Goal: Task Accomplishment & Management: Manage account settings

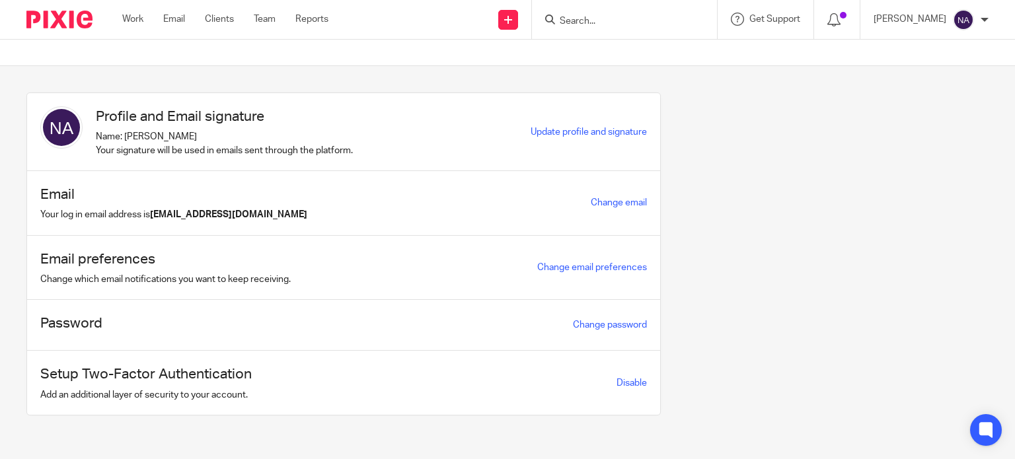
click at [628, 21] on input "Search" at bounding box center [617, 22] width 119 height 12
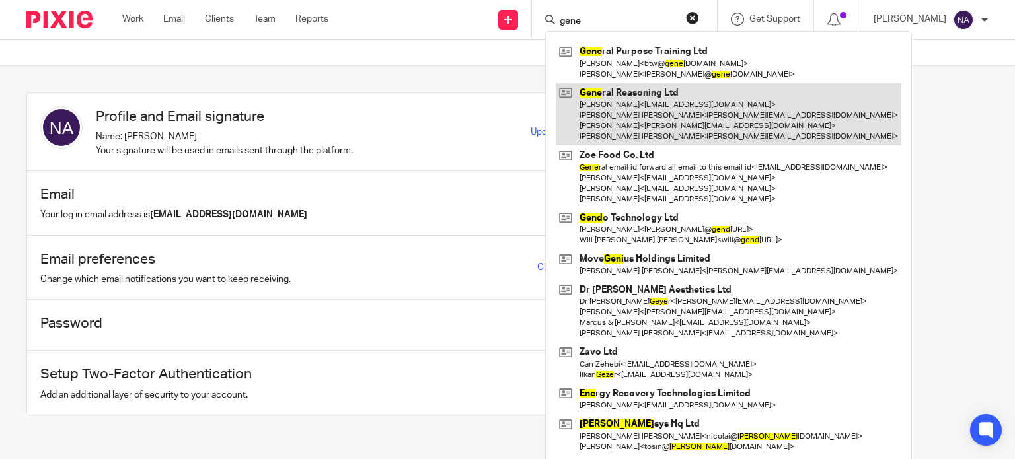
type input "gene"
click at [631, 98] on link at bounding box center [727, 114] width 345 height 63
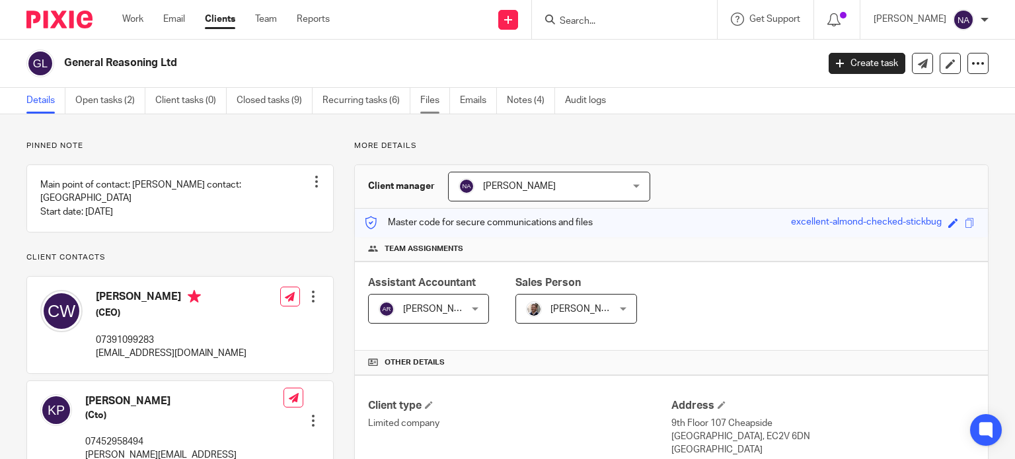
click at [423, 94] on link "Files" at bounding box center [435, 101] width 30 height 26
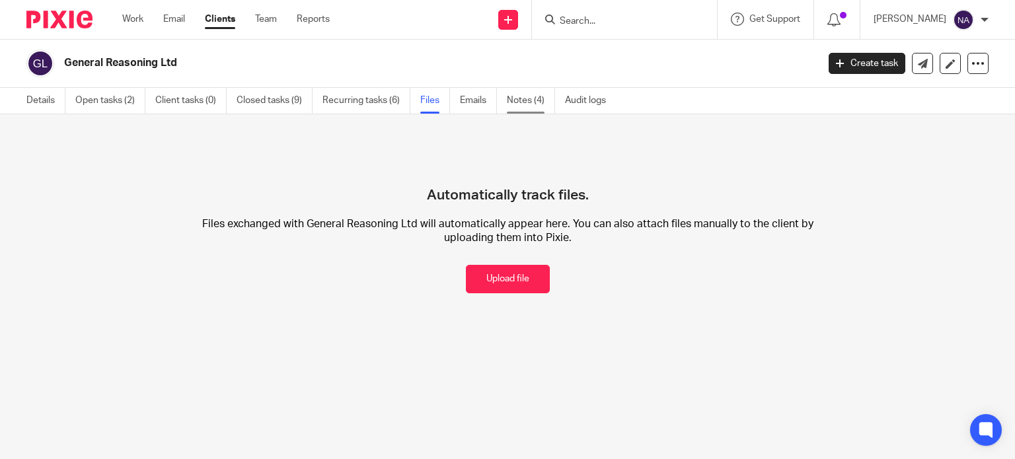
click at [532, 98] on link "Notes (4)" at bounding box center [531, 101] width 48 height 26
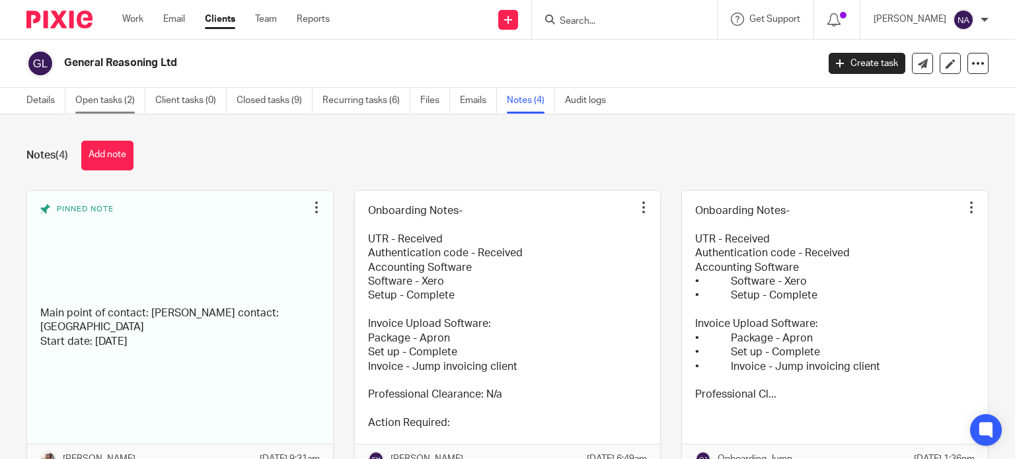
click at [112, 104] on link "Open tasks (2)" at bounding box center [110, 101] width 70 height 26
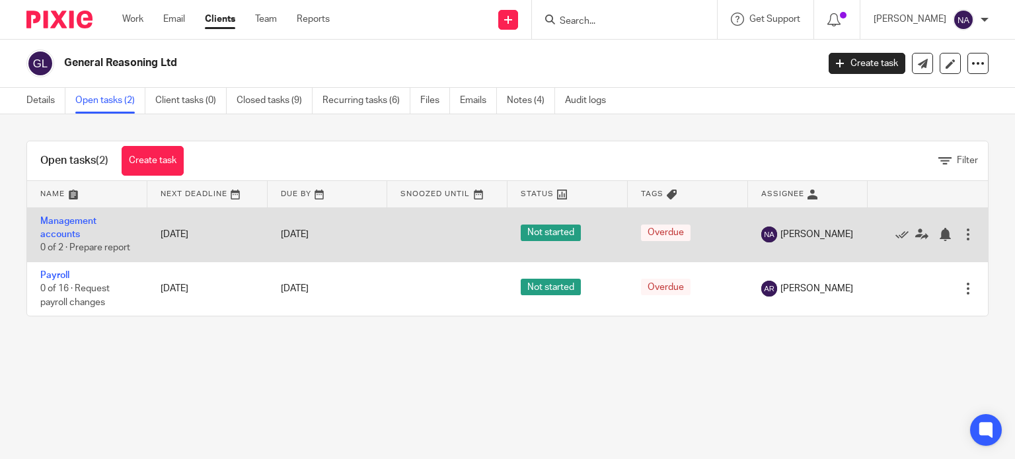
click at [961, 229] on div at bounding box center [967, 234] width 13 height 13
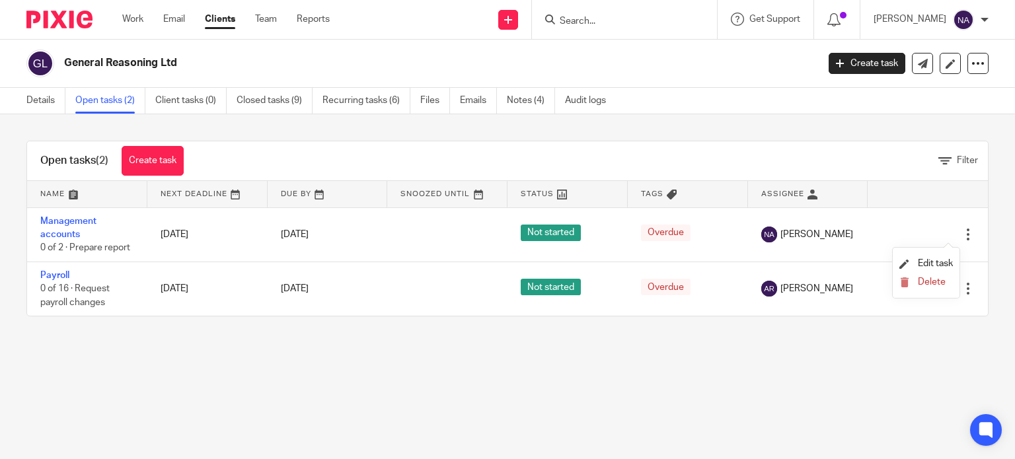
click at [943, 251] on ul "Edit task Delete" at bounding box center [925, 273] width 67 height 50
click at [943, 256] on li "Edit task" at bounding box center [925, 264] width 53 height 20
click at [947, 266] on span "Edit task" at bounding box center [934, 263] width 35 height 9
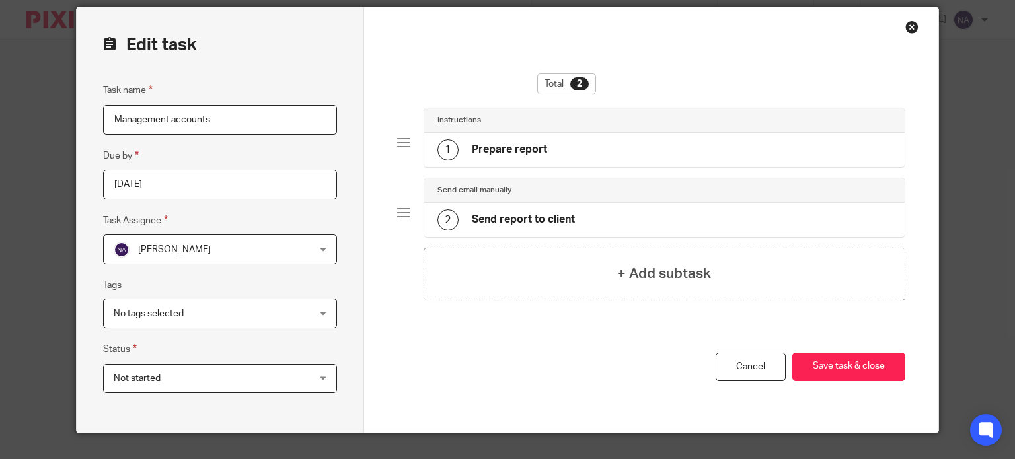
scroll to position [73, 0]
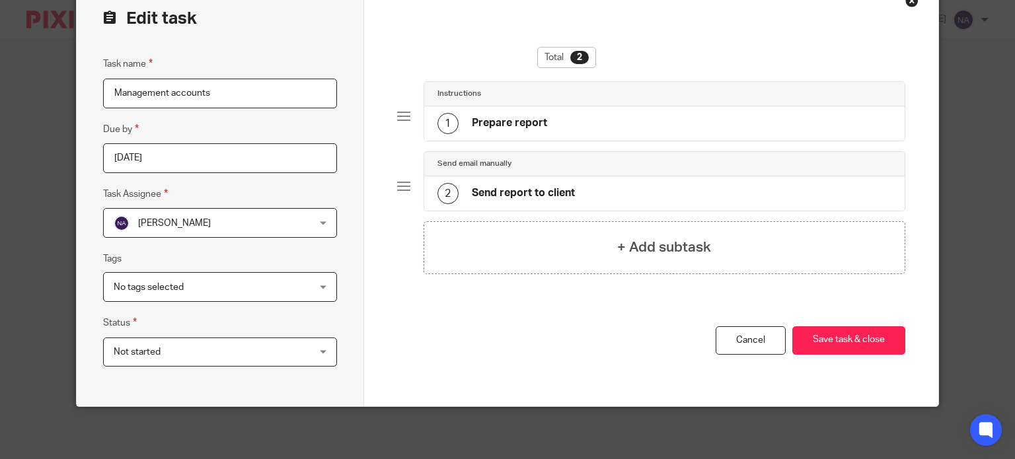
click at [289, 290] on div "No tags selected" at bounding box center [220, 287] width 234 height 30
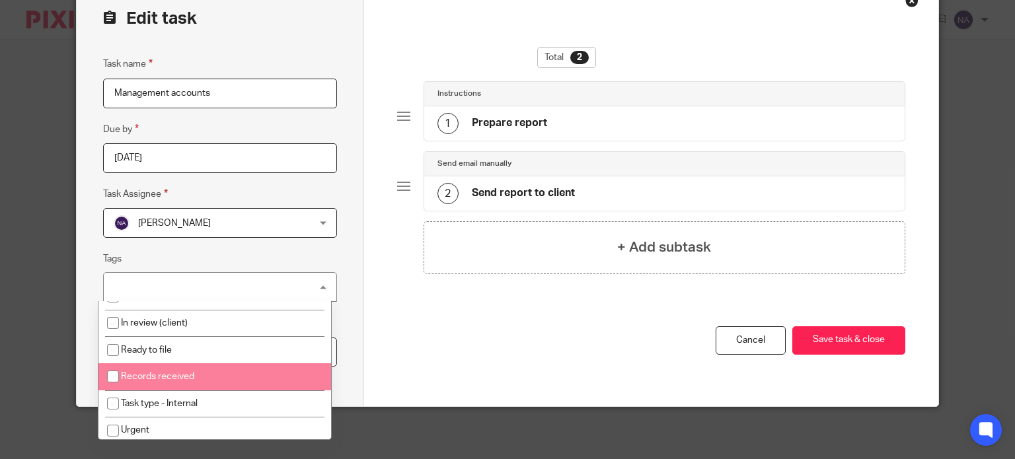
scroll to position [0, 0]
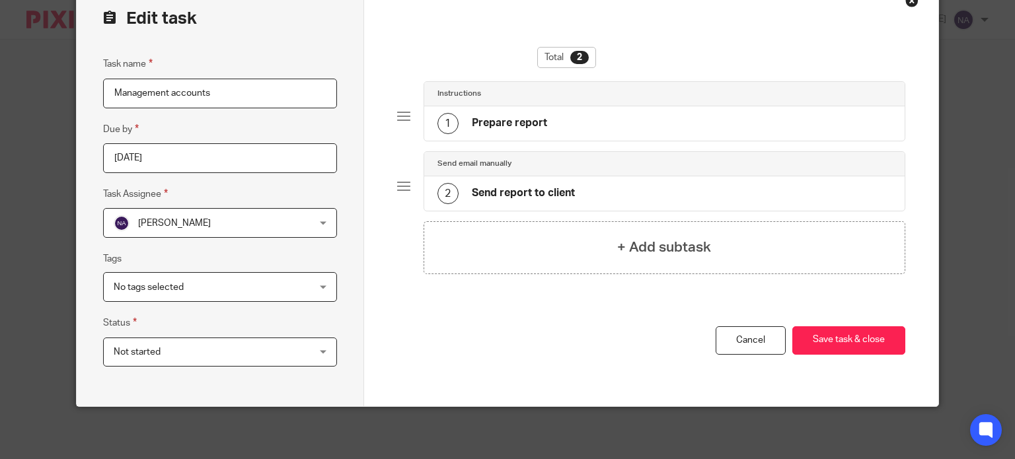
click at [386, 290] on div "Total 2 Instructions 1 Prepare report Send email manually 2 Send report to clie…" at bounding box center [651, 193] width 574 height 425
click at [272, 357] on span "Not started" at bounding box center [203, 352] width 178 height 28
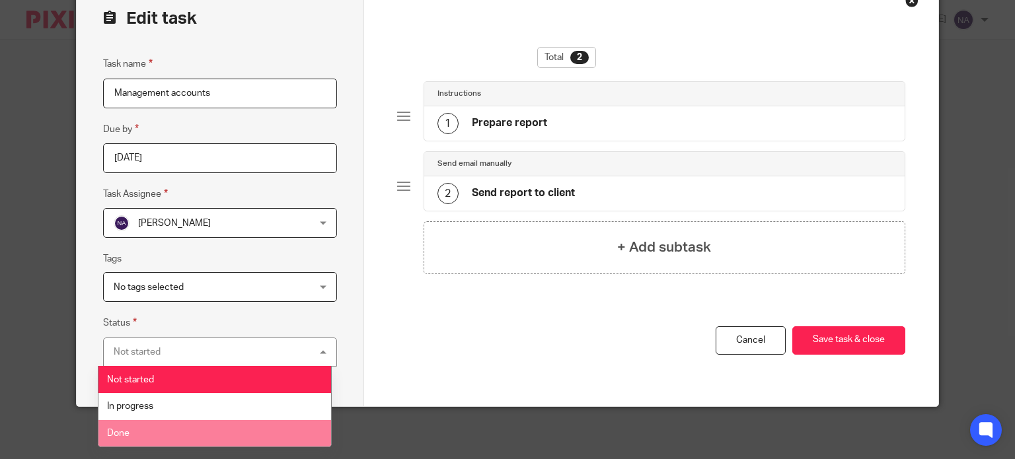
drag, startPoint x: 223, startPoint y: 426, endPoint x: 233, endPoint y: 424, distance: 10.8
click at [223, 427] on li "Done" at bounding box center [214, 433] width 232 height 27
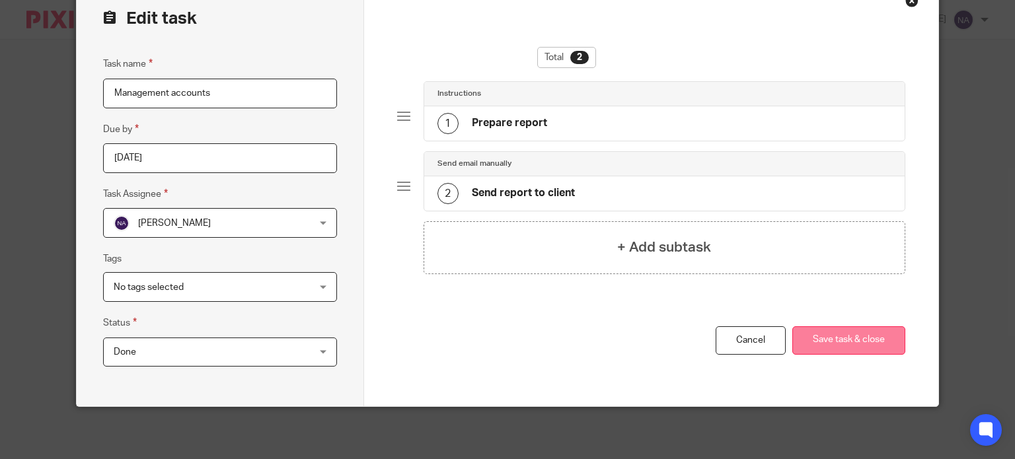
click at [851, 342] on button "Save task & close" at bounding box center [848, 340] width 113 height 28
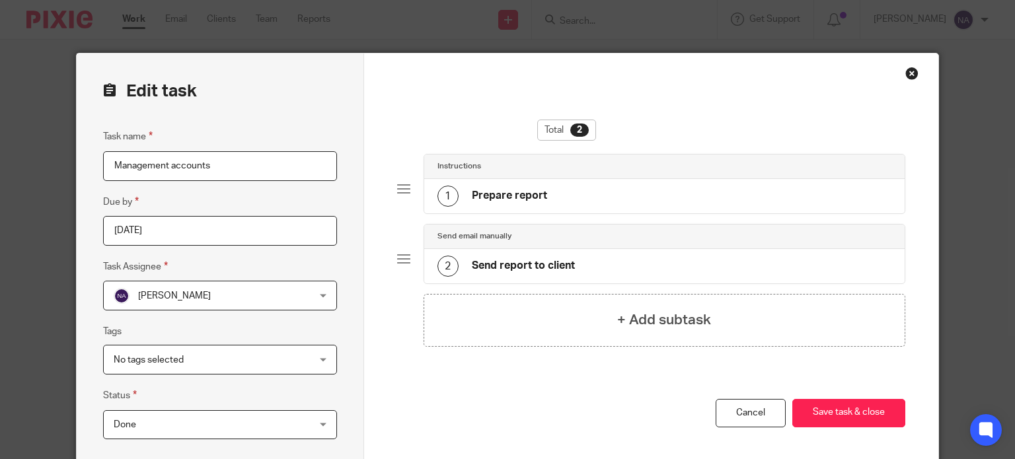
click at [905, 73] on div "Close this dialog window" at bounding box center [911, 73] width 13 height 13
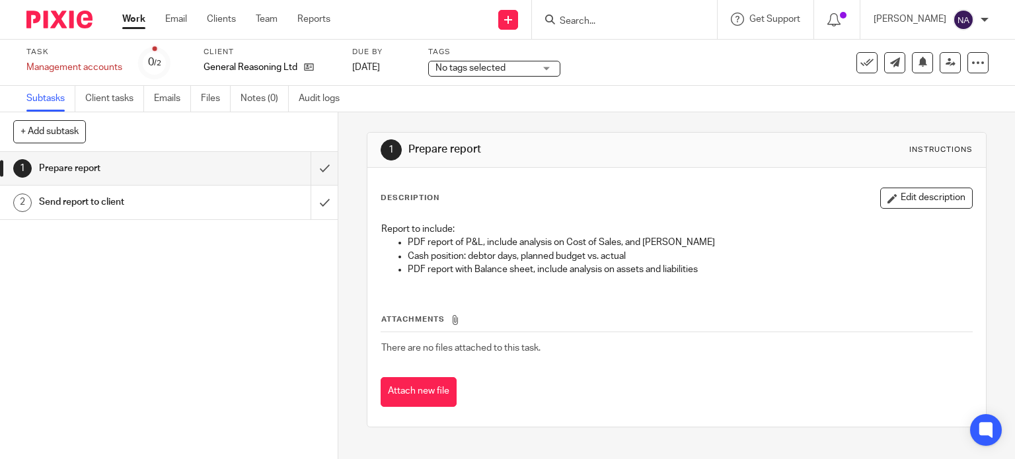
click at [139, 23] on link "Work" at bounding box center [133, 19] width 23 height 13
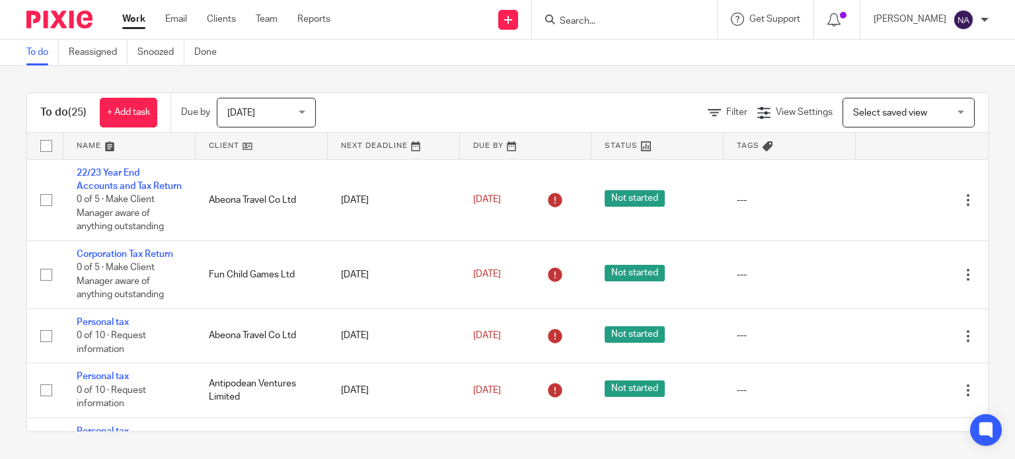
click at [641, 21] on input "Search" at bounding box center [617, 22] width 119 height 12
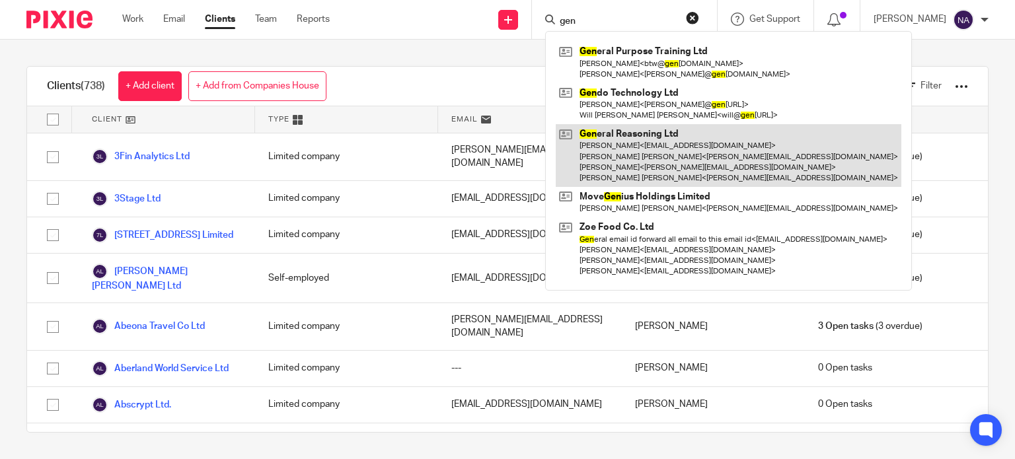
type input "gen"
click at [697, 142] on link at bounding box center [727, 155] width 345 height 63
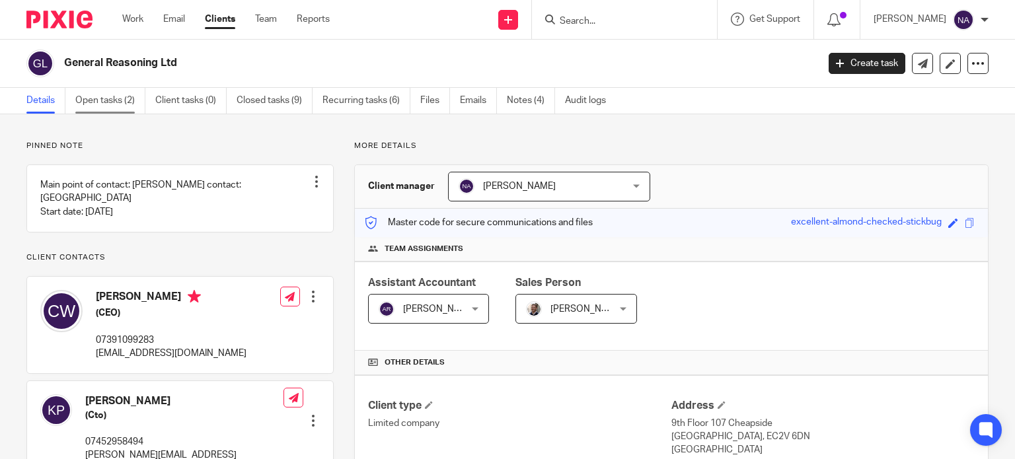
click at [106, 108] on link "Open tasks (2)" at bounding box center [110, 101] width 70 height 26
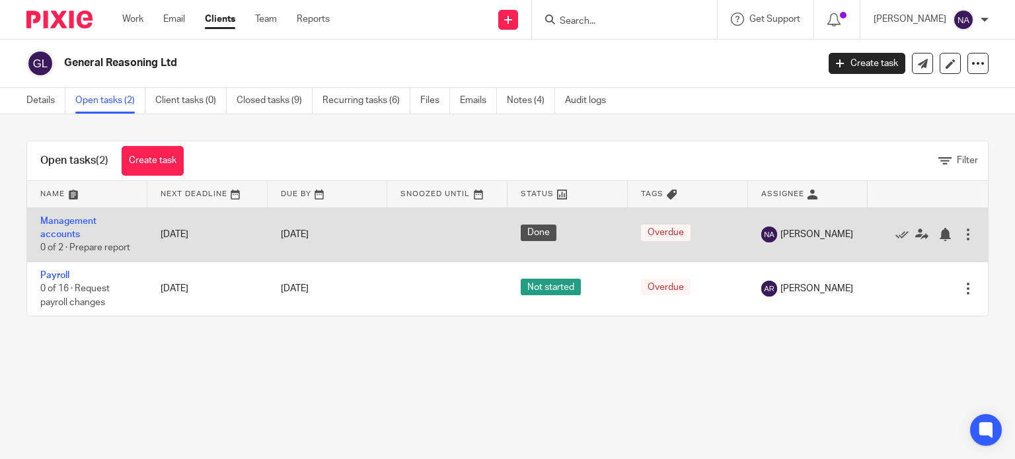
click at [961, 230] on div at bounding box center [967, 234] width 13 height 13
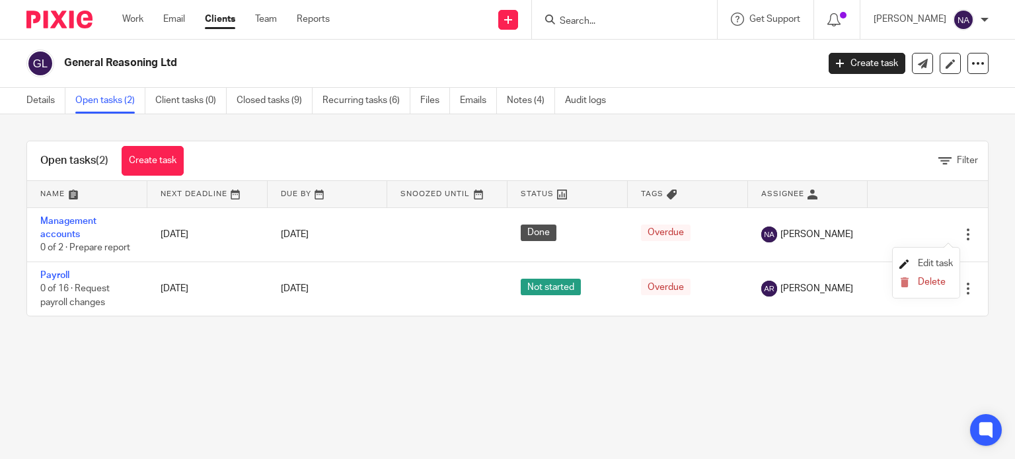
click at [929, 259] on span "Edit task" at bounding box center [934, 263] width 35 height 9
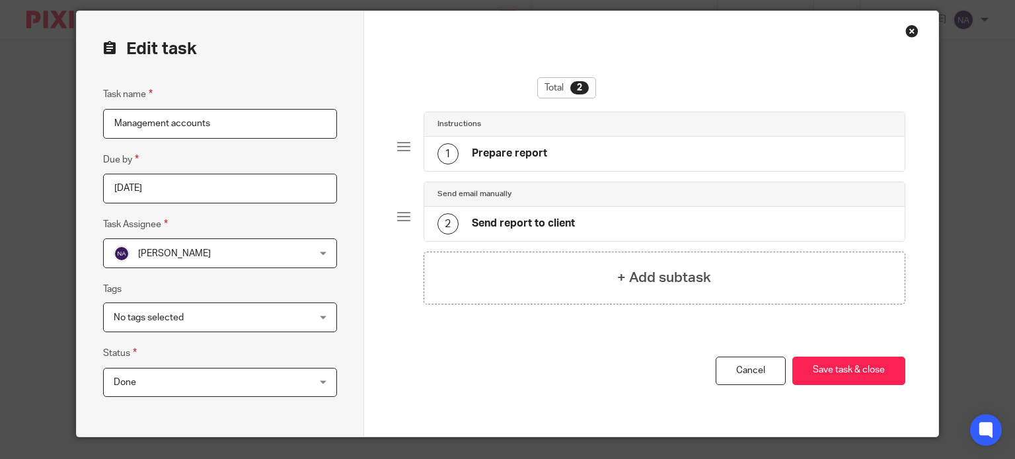
scroll to position [66, 0]
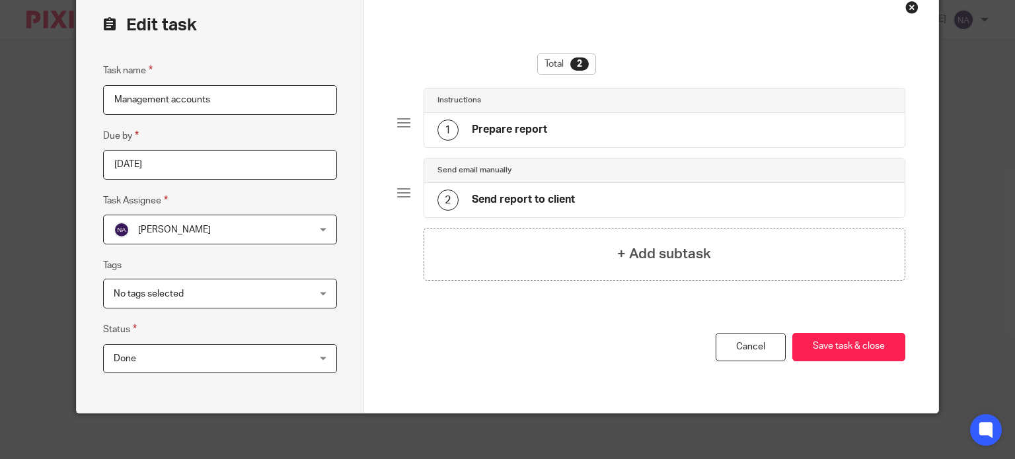
click at [256, 289] on span "No tags selected" at bounding box center [203, 293] width 178 height 28
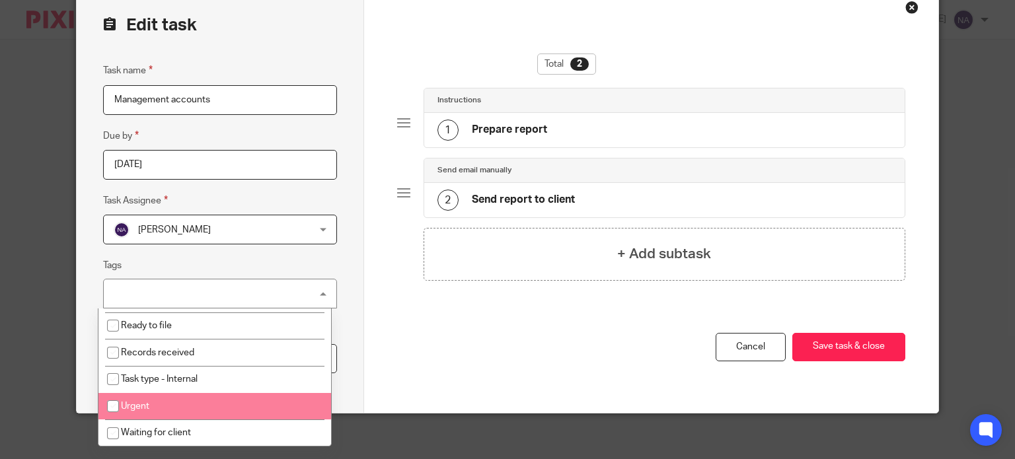
scroll to position [0, 0]
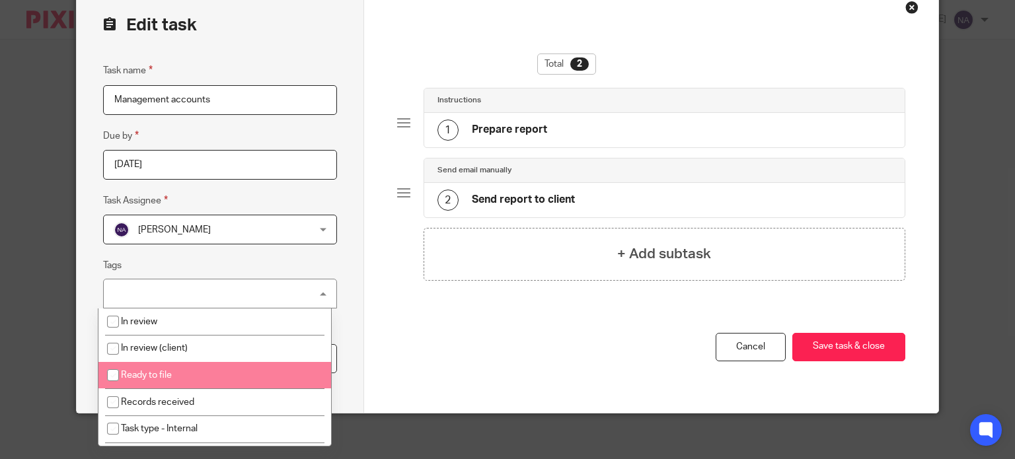
click at [274, 382] on li "Ready to file" at bounding box center [214, 375] width 232 height 27
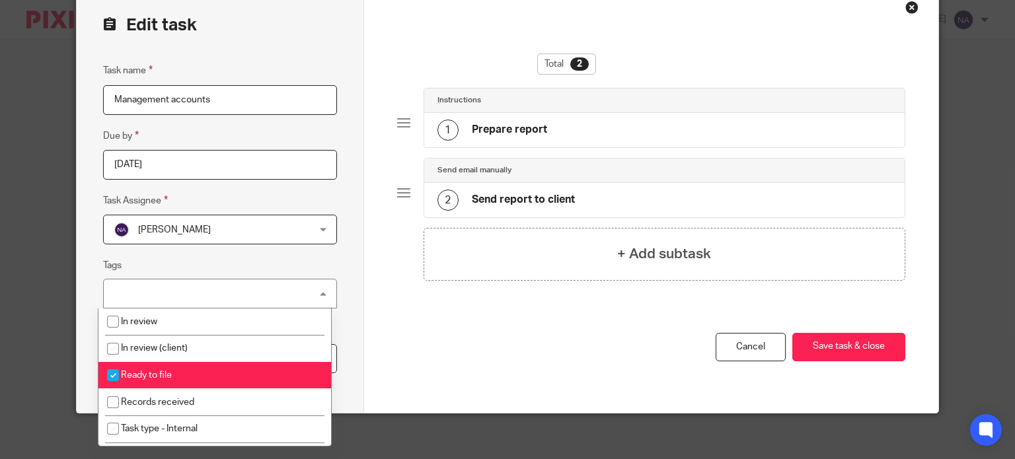
click at [240, 376] on li "Ready to file" at bounding box center [214, 375] width 232 height 27
checkbox input "false"
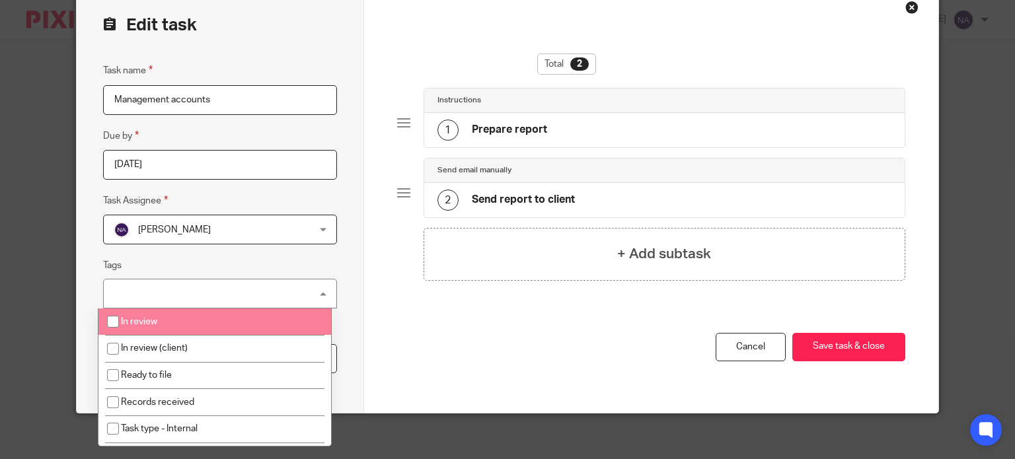
click at [364, 258] on div "Total 2 Instructions 1 Prepare report Send email manually 2 Send report to clie…" at bounding box center [651, 199] width 574 height 425
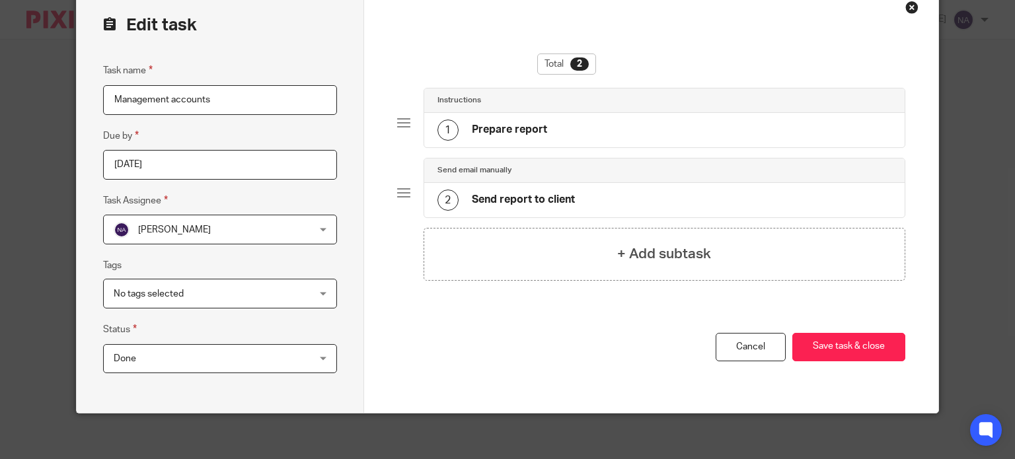
click at [441, 137] on div "1" at bounding box center [447, 130] width 21 height 21
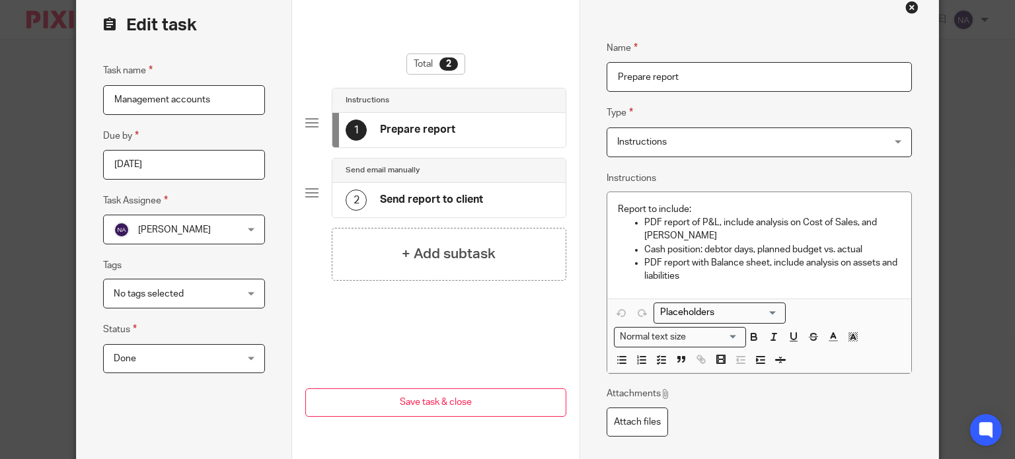
click at [307, 127] on div at bounding box center [311, 122] width 13 height 13
click at [306, 117] on div at bounding box center [311, 122] width 13 height 13
click at [436, 390] on button "Save task & close" at bounding box center [435, 402] width 261 height 28
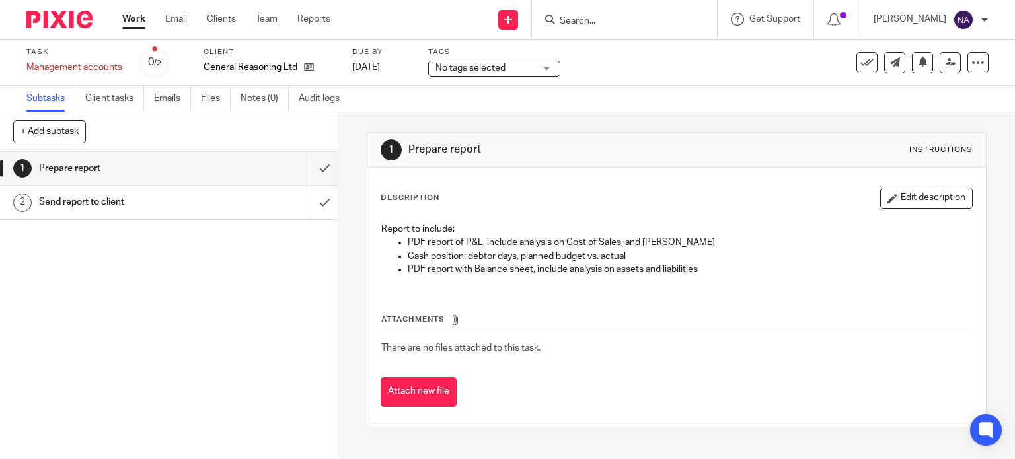
click at [527, 63] on span "No tags selected" at bounding box center [484, 68] width 99 height 14
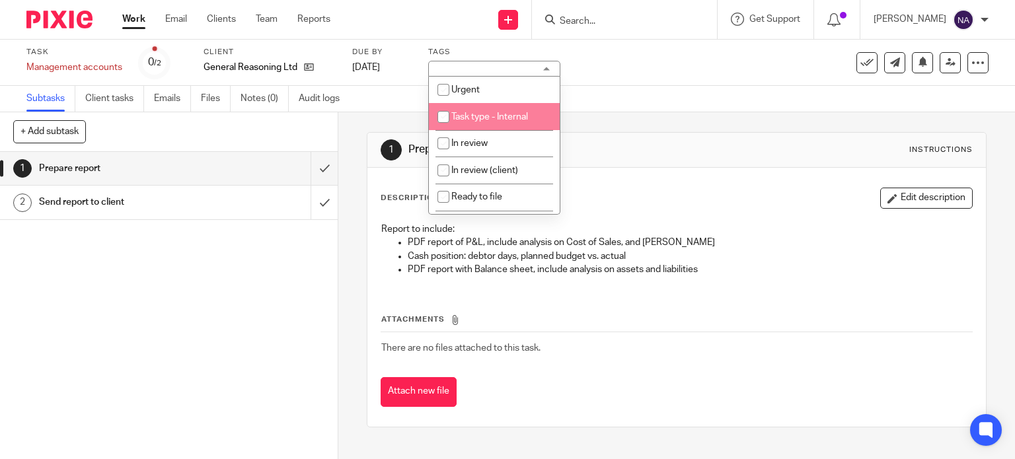
click at [515, 126] on li "Task type - Internal" at bounding box center [494, 116] width 131 height 27
checkbox input "true"
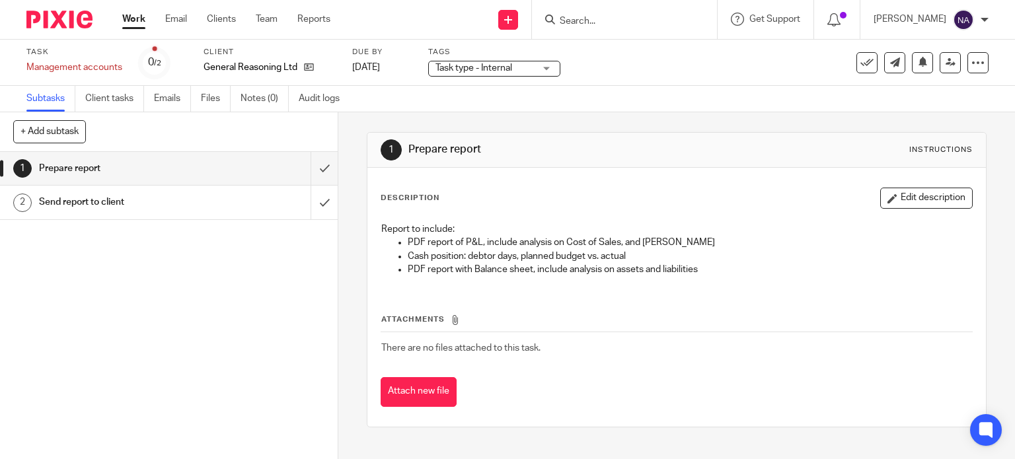
click at [657, 97] on div "Subtasks Client tasks Emails Files Notes (0) Audit logs" at bounding box center [507, 99] width 1015 height 26
click at [860, 59] on icon at bounding box center [866, 62] width 13 height 13
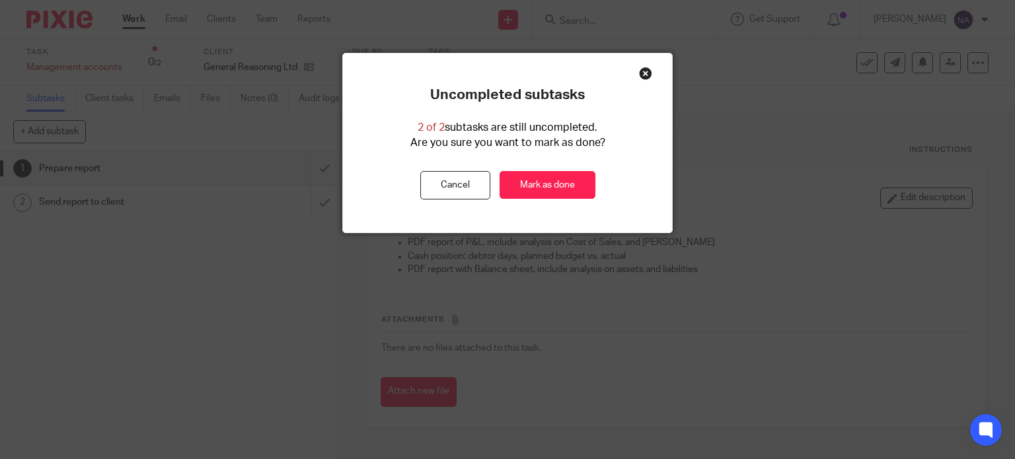
click at [639, 77] on div "Close this dialog window" at bounding box center [645, 73] width 13 height 13
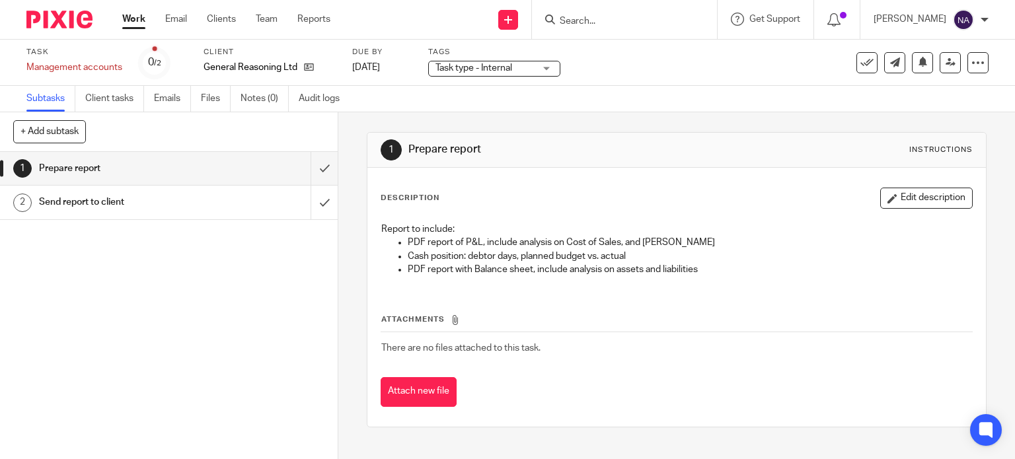
click at [193, 204] on h1 "Send report to client" at bounding box center [125, 202] width 172 height 20
click at [9, 203] on link "2 Send report to client" at bounding box center [155, 202] width 310 height 33
click at [22, 198] on div "2" at bounding box center [22, 203] width 18 height 18
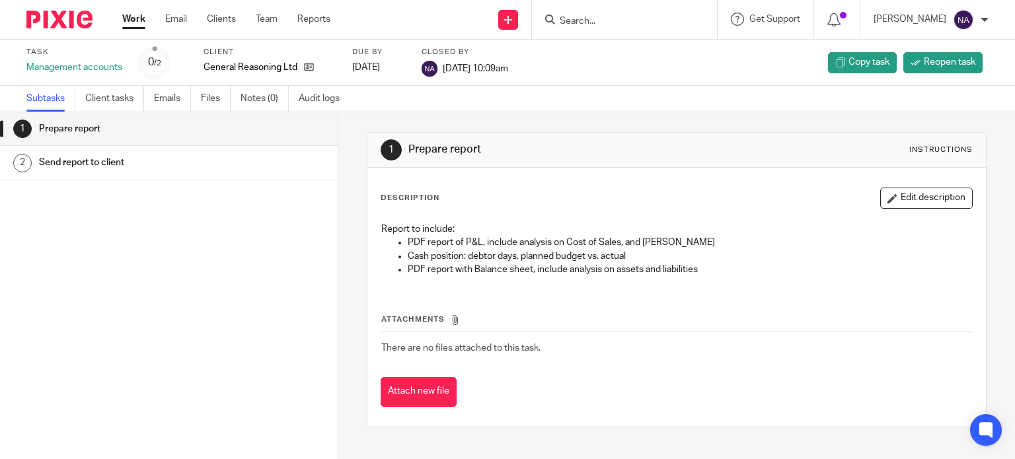
click at [106, 166] on h1 "Send report to client" at bounding box center [134, 163] width 190 height 20
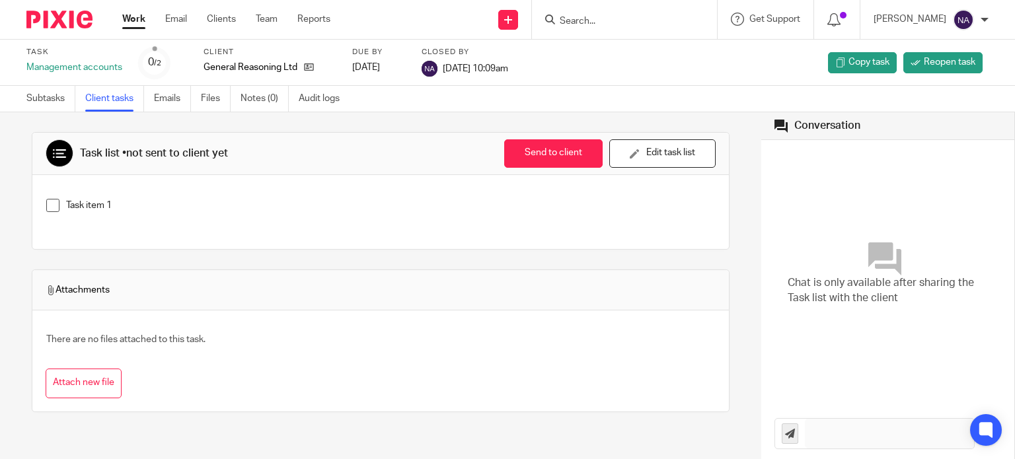
click at [31, 53] on label "Task" at bounding box center [74, 52] width 96 height 11
click at [91, 72] on div "Management accounts" at bounding box center [74, 67] width 96 height 13
click at [227, 17] on link "Clients" at bounding box center [221, 19] width 29 height 13
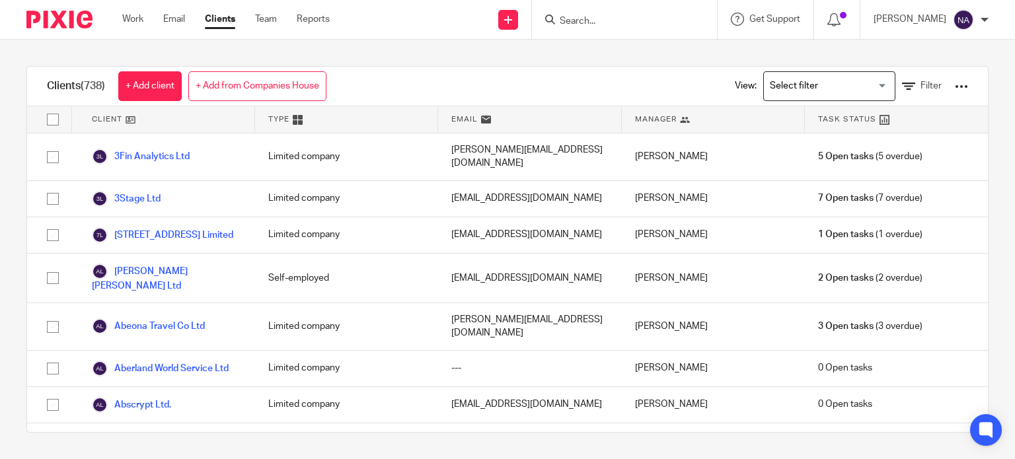
click at [602, 18] on input "Search" at bounding box center [617, 22] width 119 height 12
click at [609, 18] on input "gen" at bounding box center [617, 22] width 119 height 12
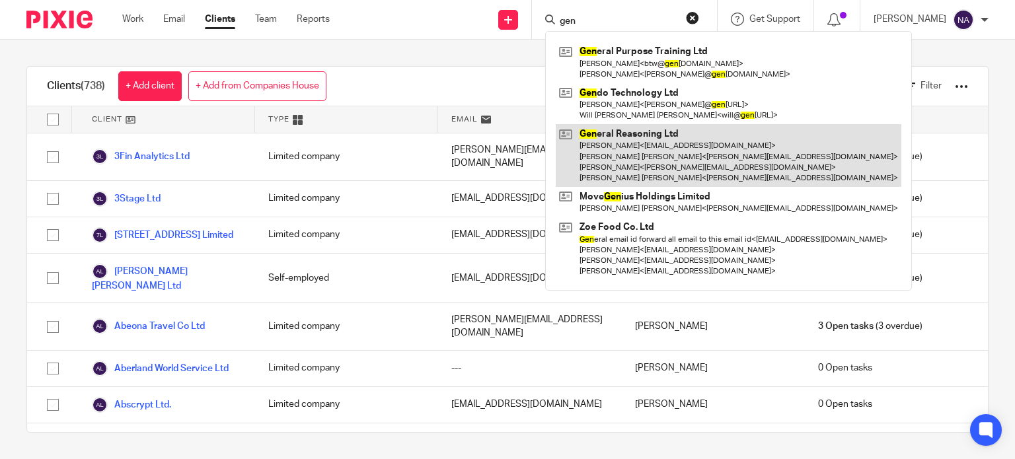
type input "gen"
click at [655, 155] on link at bounding box center [727, 155] width 345 height 63
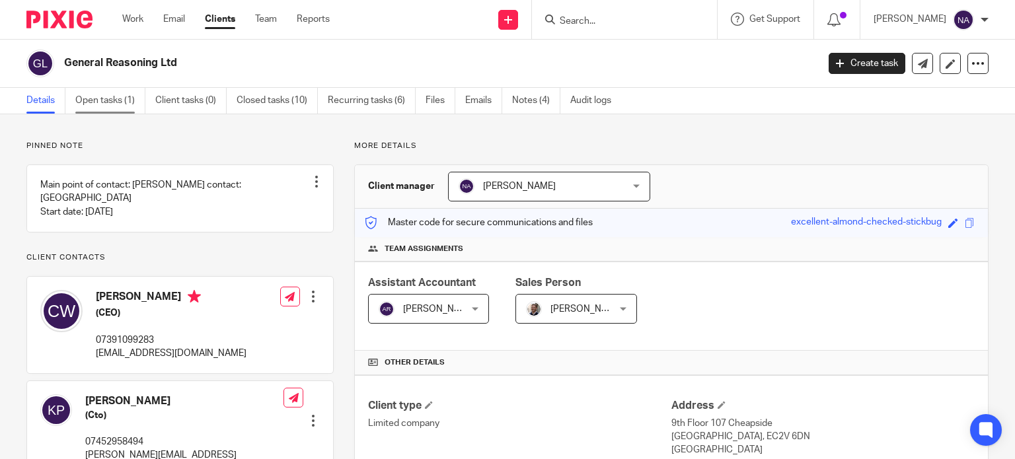
click at [132, 105] on link "Open tasks (1)" at bounding box center [110, 101] width 70 height 26
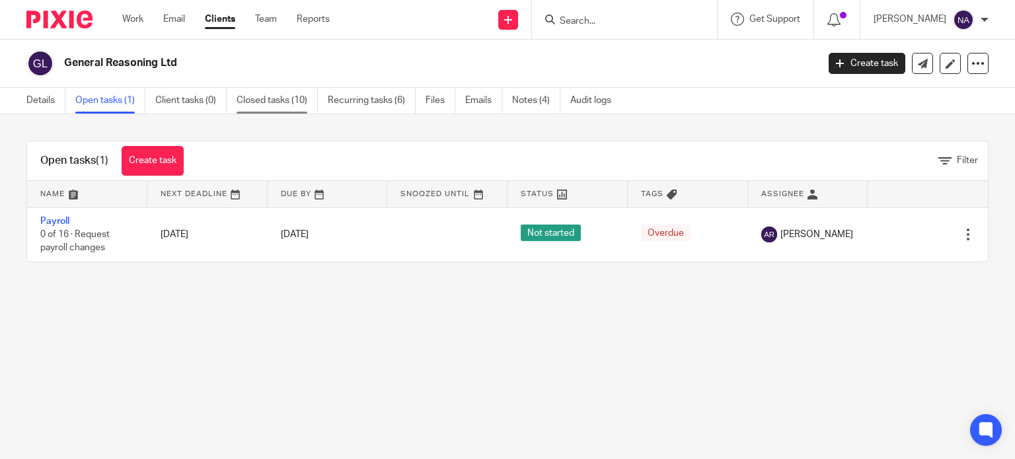
click at [241, 98] on link "Closed tasks (10)" at bounding box center [276, 101] width 81 height 26
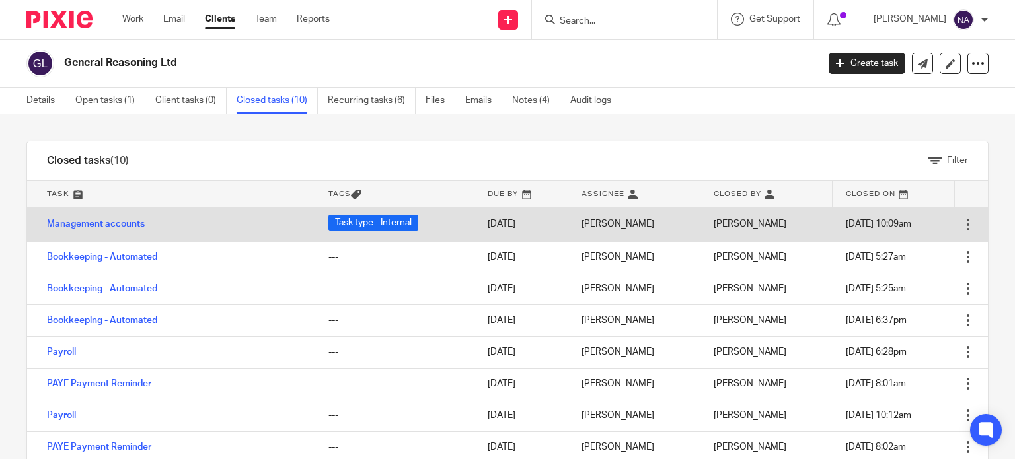
click at [961, 228] on div at bounding box center [967, 224] width 13 height 13
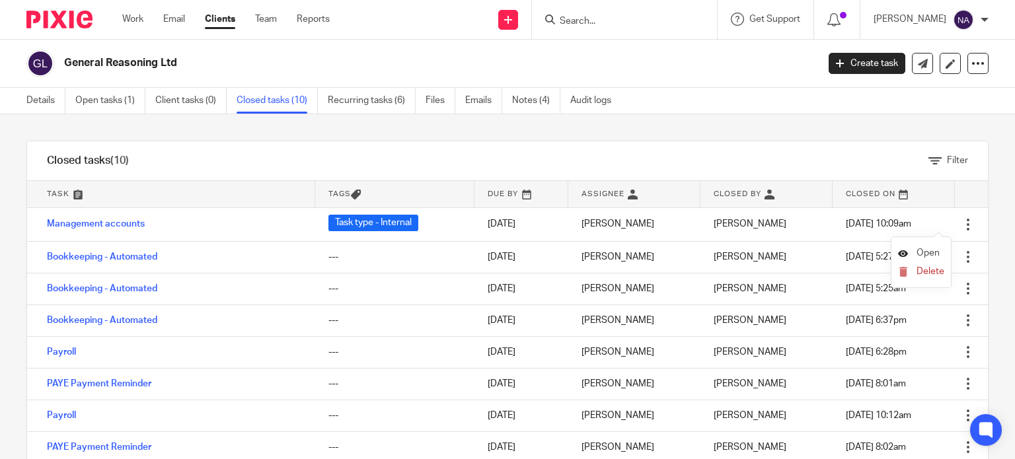
click at [922, 256] on span "Open" at bounding box center [927, 252] width 23 height 9
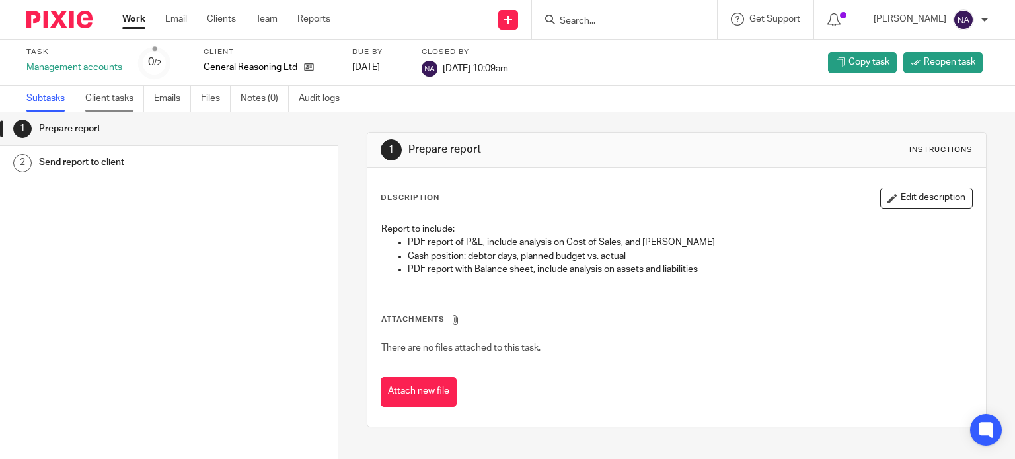
click at [120, 98] on link "Client tasks" at bounding box center [114, 99] width 59 height 26
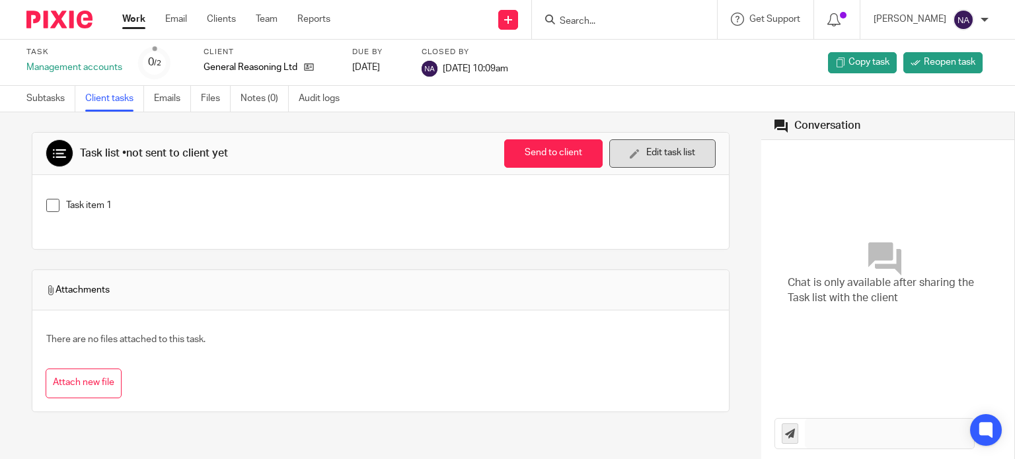
click at [647, 156] on button "Edit task list" at bounding box center [662, 153] width 106 height 28
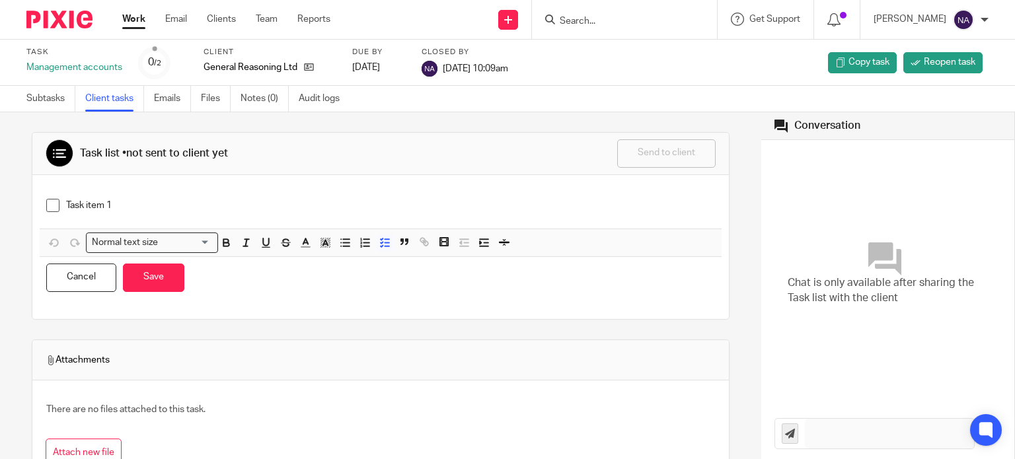
drag, startPoint x: 620, startPoint y: 110, endPoint x: 660, endPoint y: 99, distance: 41.2
click at [621, 109] on div "Subtasks Client tasks Emails Files Notes (0) Audit logs" at bounding box center [507, 99] width 1015 height 26
click at [910, 59] on icon at bounding box center [915, 62] width 10 height 10
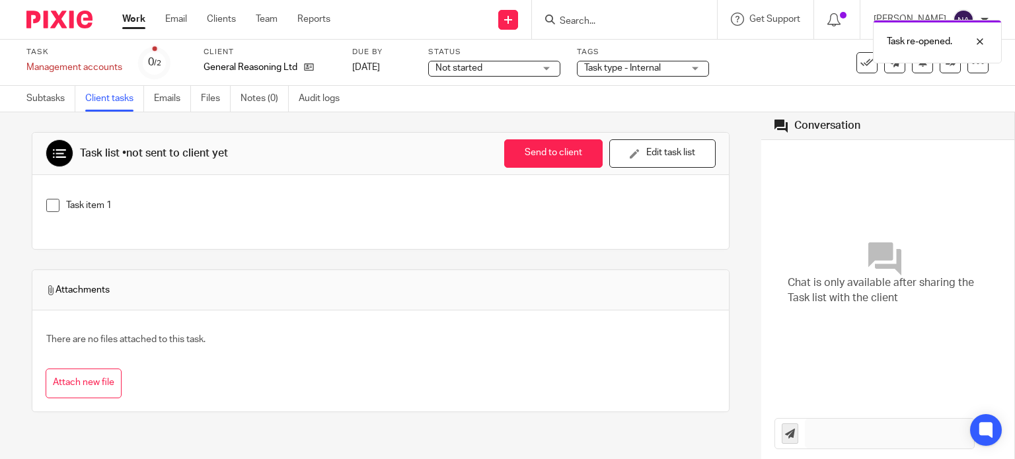
click at [511, 63] on div "Task re-opened." at bounding box center [754, 38] width 494 height 50
click at [663, 67] on span "Task type - Internal" at bounding box center [633, 68] width 99 height 14
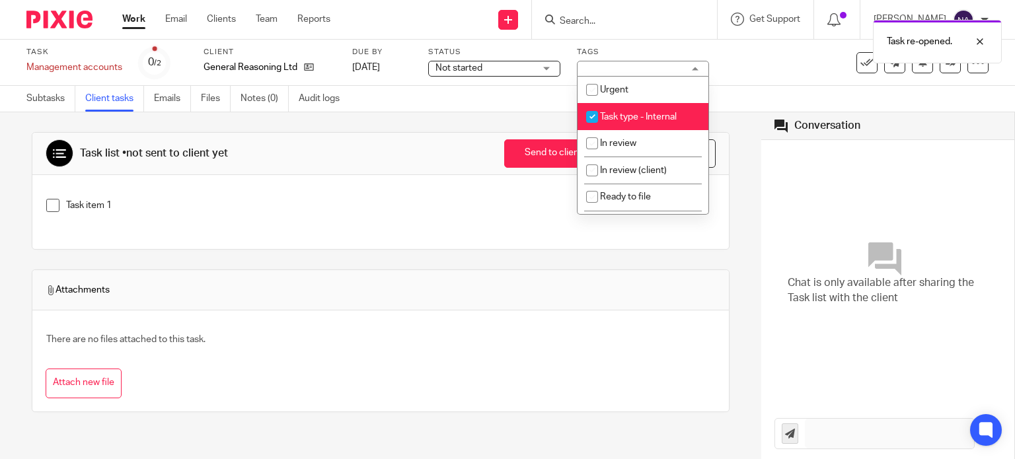
click at [594, 121] on input "checkbox" at bounding box center [591, 116] width 25 height 25
checkbox input "false"
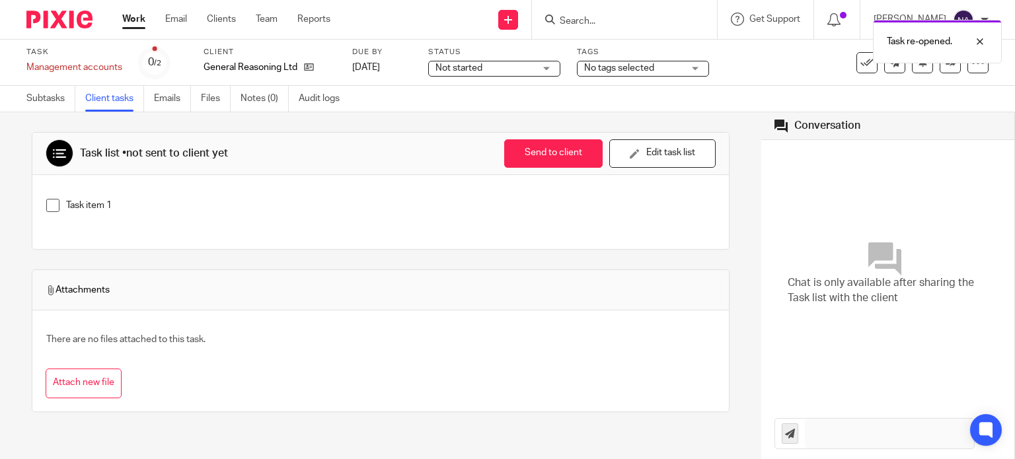
drag, startPoint x: 755, startPoint y: 75, endPoint x: 779, endPoint y: 71, distance: 24.9
click at [763, 73] on div "Task Management accounts Save Management accounts 0 /2 Client General Reasoning…" at bounding box center [426, 63] width 801 height 32
click at [860, 65] on icon at bounding box center [866, 62] width 13 height 13
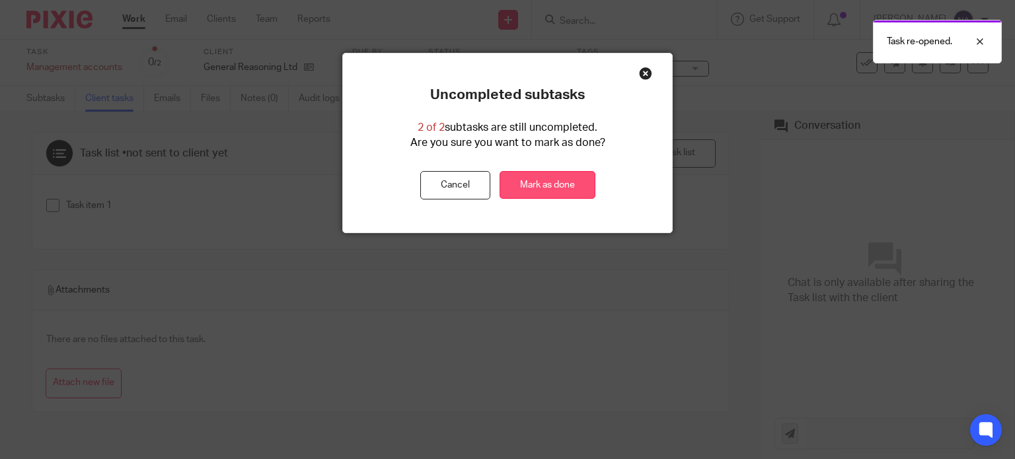
click at [538, 179] on link "Mark as done" at bounding box center [547, 185] width 96 height 28
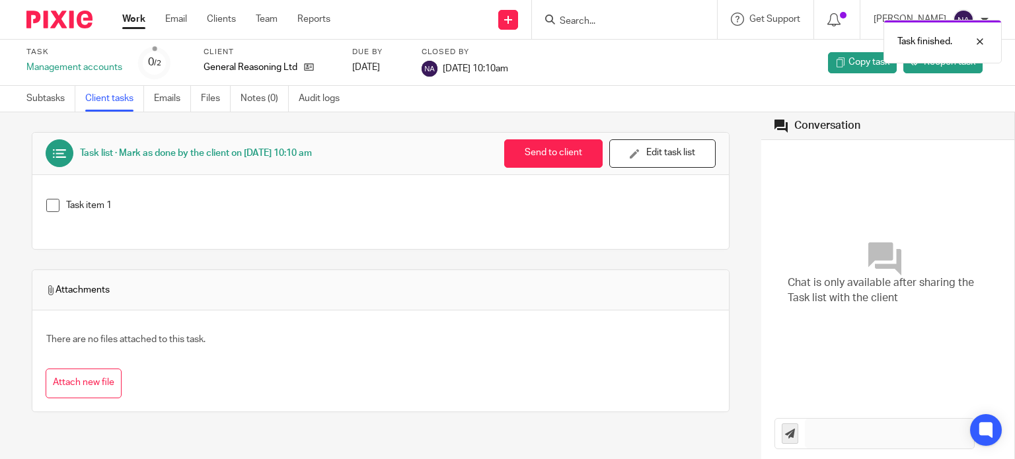
click at [143, 23] on link "Work" at bounding box center [133, 19] width 23 height 13
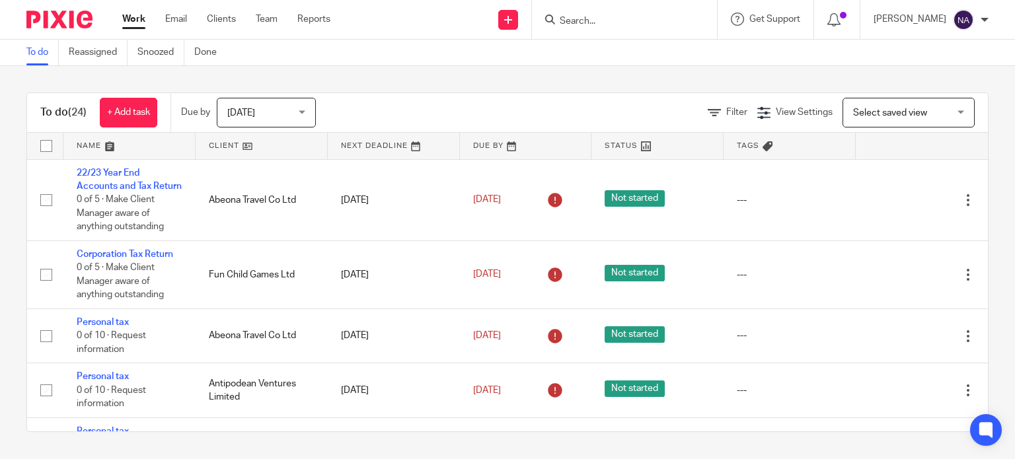
click at [616, 21] on input "Search" at bounding box center [617, 22] width 119 height 12
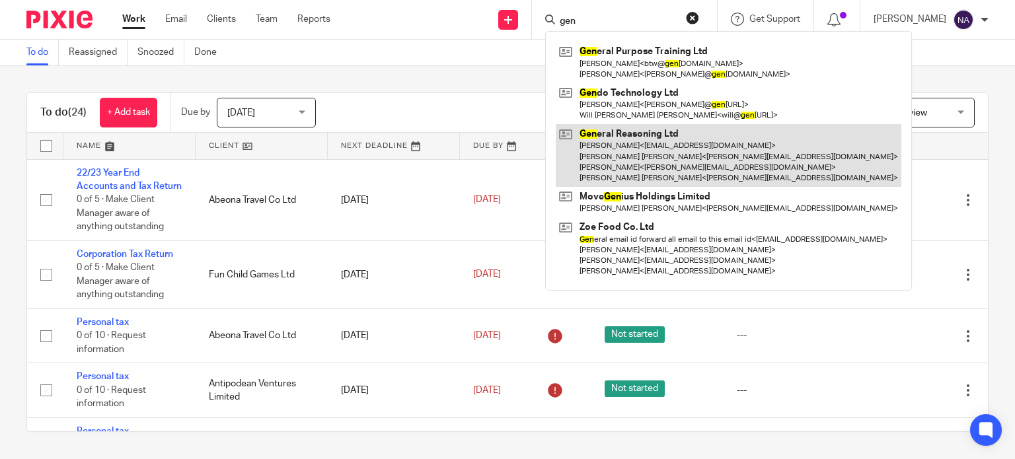
type input "gen"
click at [663, 134] on link at bounding box center [727, 155] width 345 height 63
